Goal: Task Accomplishment & Management: Manage account settings

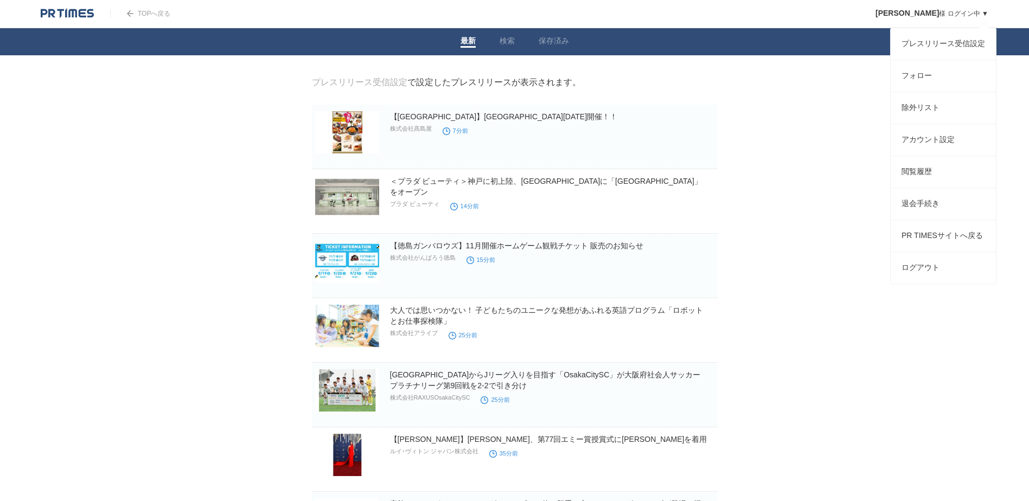
click at [960, 10] on link "Yuta Fujiwara 様 ログイン中 ▼" at bounding box center [932, 14] width 113 height 8
click at [954, 46] on link "プレスリリース受信設定" at bounding box center [943, 43] width 105 height 31
